Goal: Transaction & Acquisition: Obtain resource

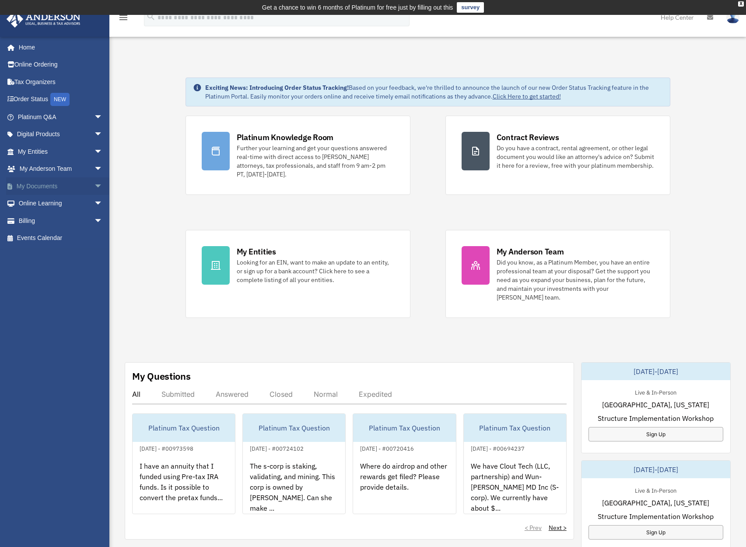
click at [94, 185] on span "arrow_drop_down" at bounding box center [103, 186] width 18 height 18
click at [39, 198] on link "Box" at bounding box center [64, 204] width 104 height 18
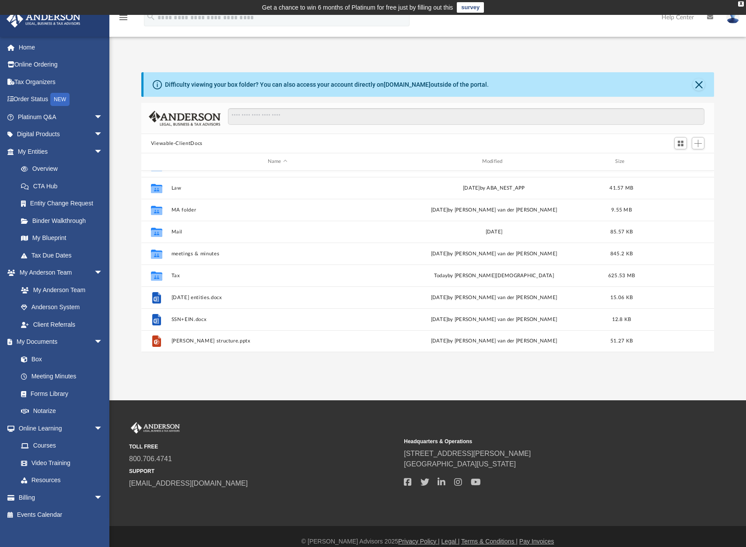
scroll to position [10, 0]
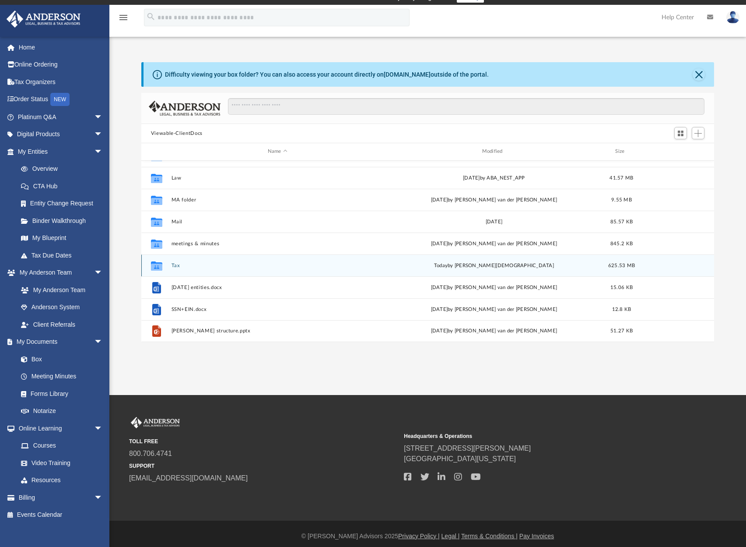
click at [179, 265] on button "Tax" at bounding box center [277, 266] width 213 height 6
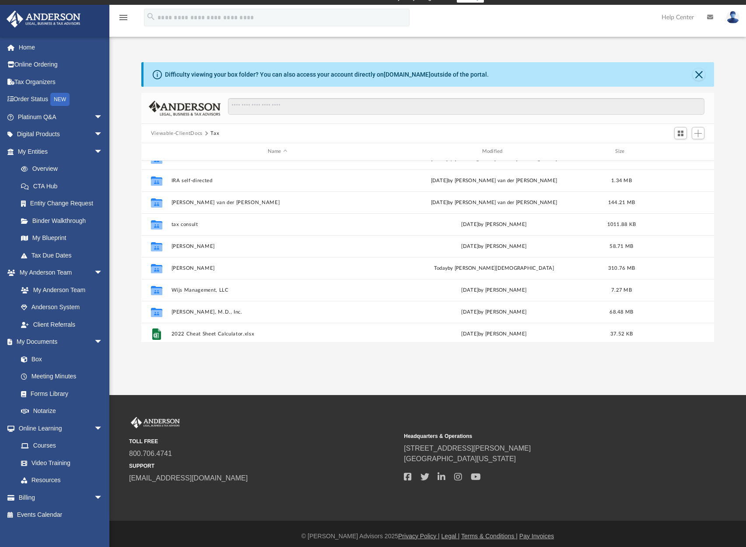
scroll to position [63, 0]
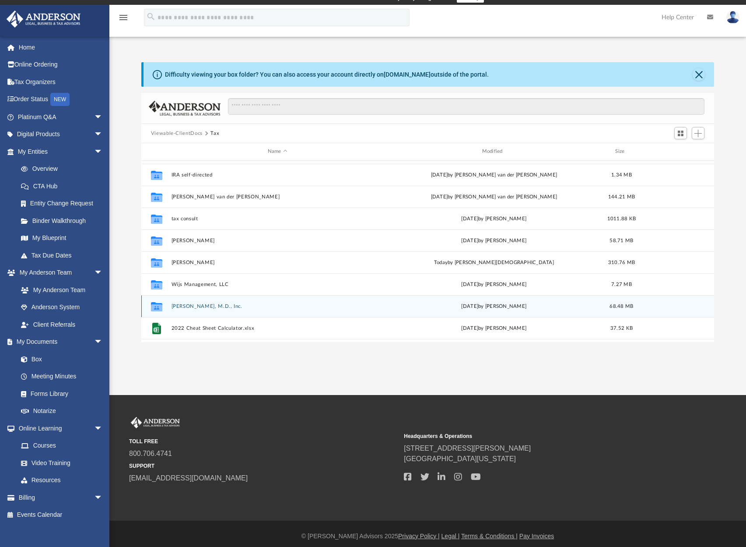
click at [216, 307] on button "[PERSON_NAME], M.D., Inc." at bounding box center [277, 306] width 213 height 6
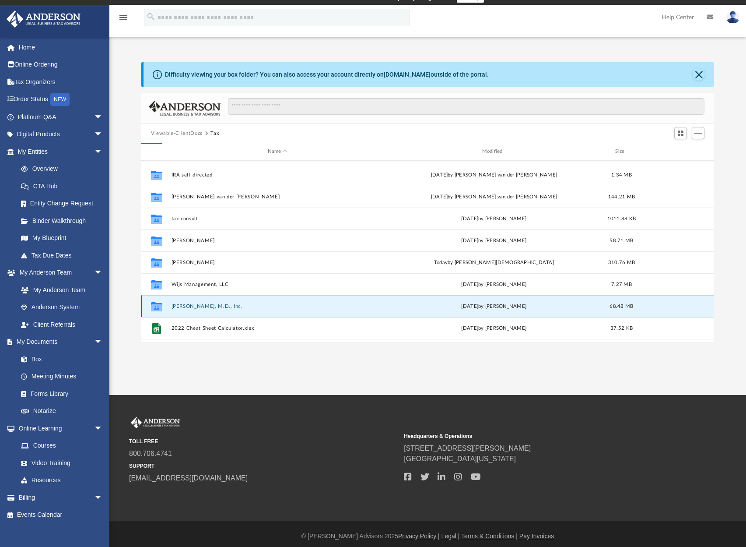
scroll to position [0, 0]
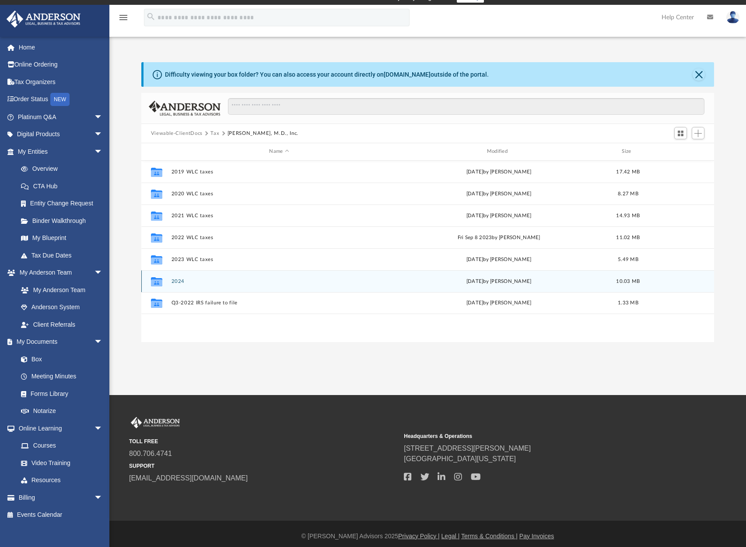
click at [178, 281] on button "2024" at bounding box center [279, 281] width 216 height 6
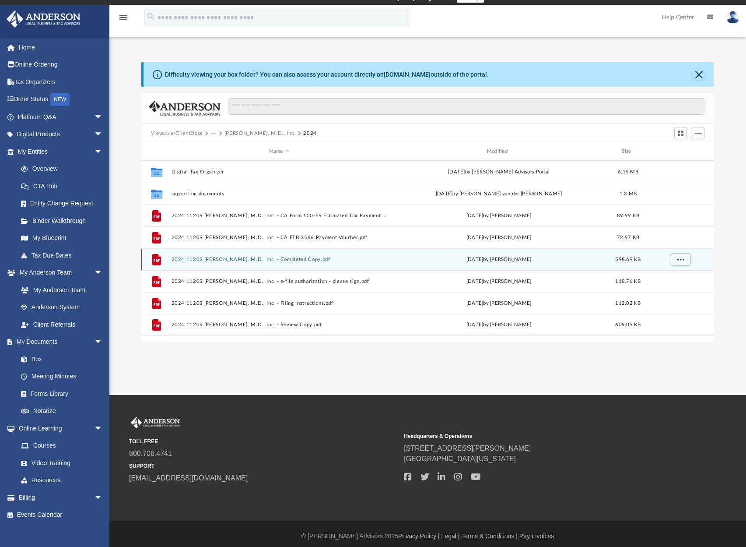
click at [221, 256] on button "2024 1120S [PERSON_NAME], M.D., Inc. - Completed Copy.pdf" at bounding box center [279, 259] width 216 height 6
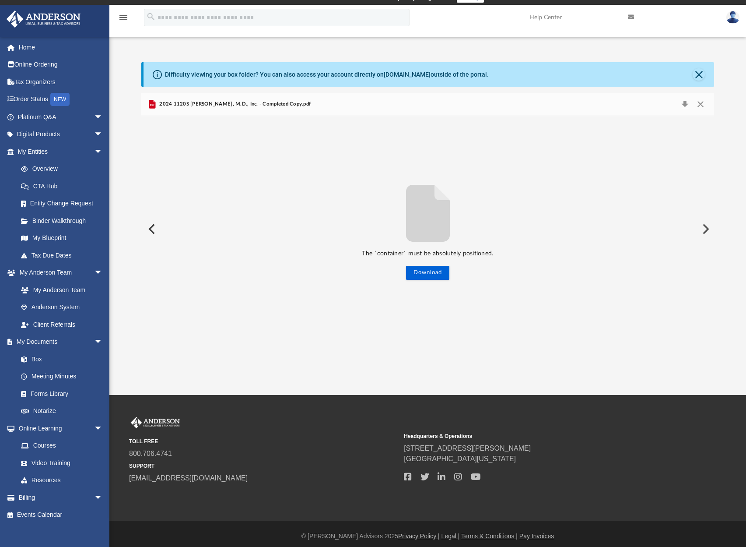
click at [703, 227] on button "Preview" at bounding box center [704, 229] width 19 height 25
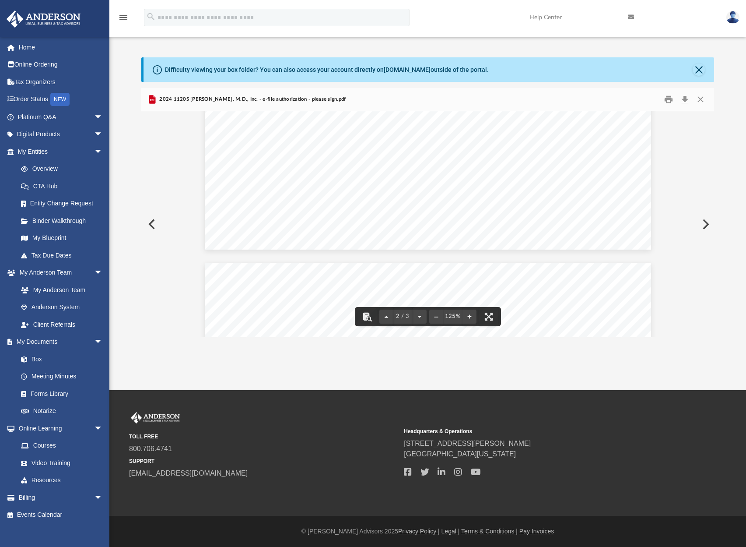
scroll to position [947, 0]
click at [700, 100] on button "Close" at bounding box center [701, 100] width 16 height 14
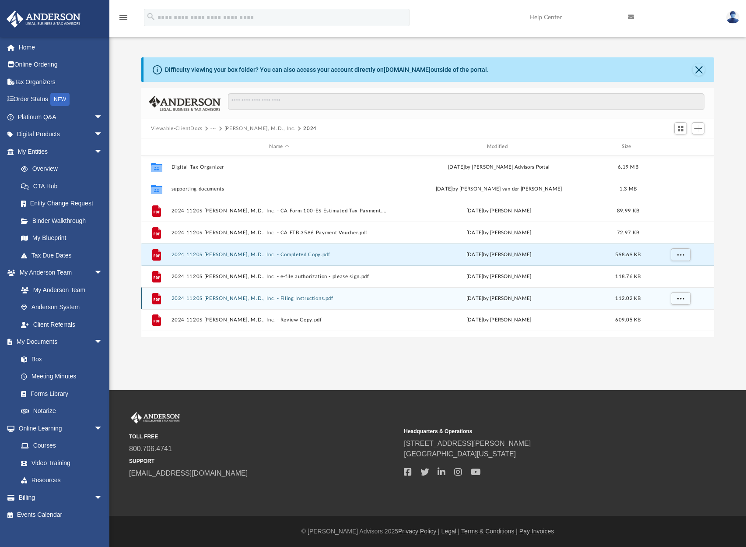
click at [368, 296] on button "2024 1120S [PERSON_NAME], M.D., Inc. - Filing Instructions.pdf" at bounding box center [279, 298] width 216 height 6
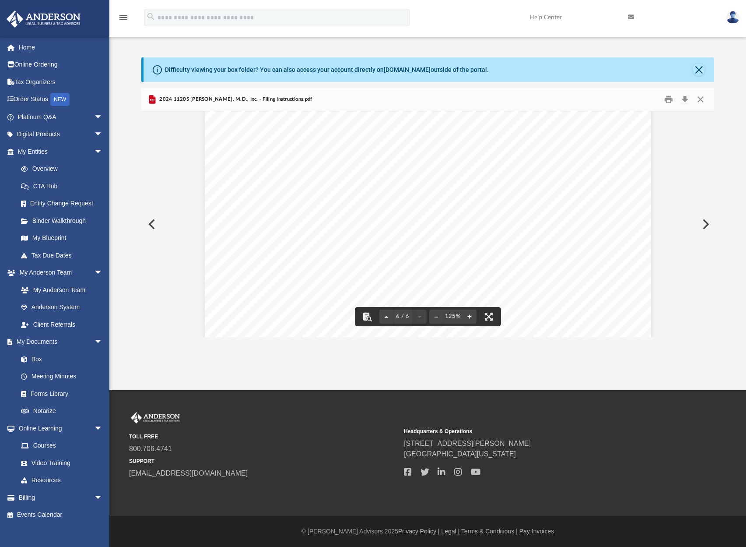
scroll to position [3319, 0]
click at [698, 70] on button "Close" at bounding box center [699, 69] width 12 height 12
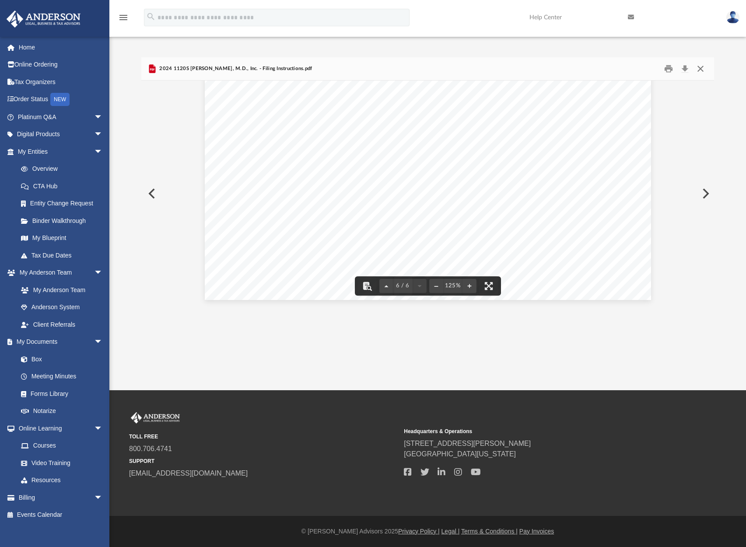
click at [700, 67] on button "Close" at bounding box center [701, 69] width 16 height 14
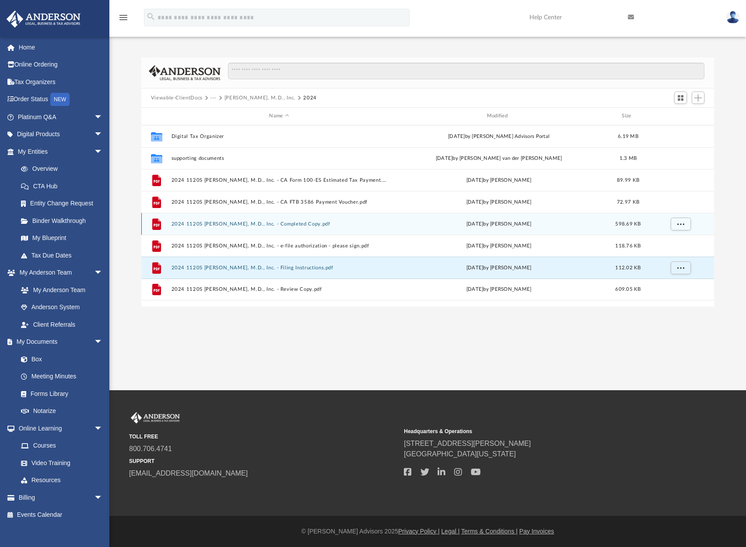
click at [243, 225] on button "2024 1120S [PERSON_NAME], M.D., Inc. - Completed Copy.pdf" at bounding box center [279, 224] width 216 height 6
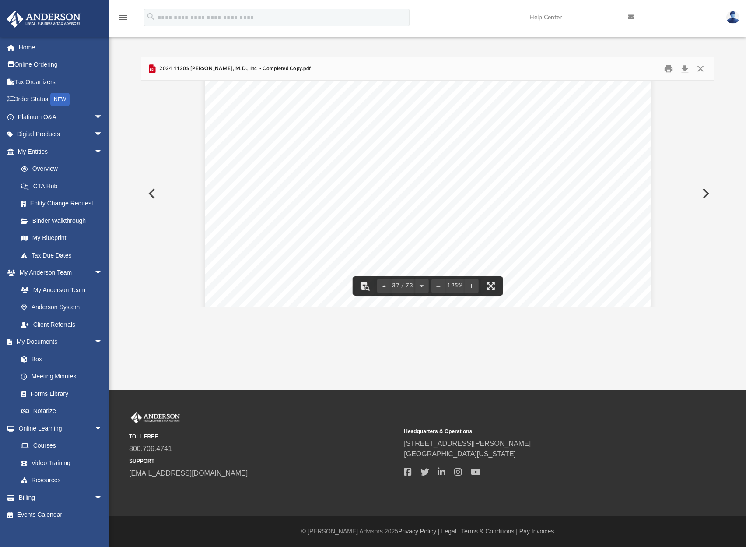
scroll to position [20828, 0]
click at [476, 207] on div "439822 [DATE] Caution: Web Pay Credit Card [DOMAIN_NAME][URL] IF NO PAYMENT IS …" at bounding box center [428, 424] width 446 height 578
